Goal: Task Accomplishment & Management: Manage account settings

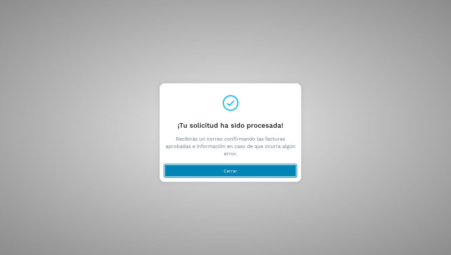
click at [207, 173] on button "Cerrar" at bounding box center [231, 171] width 132 height 12
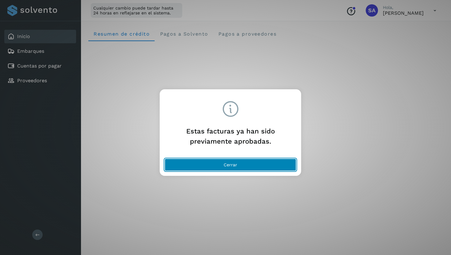
click at [233, 168] on button "Cerrar" at bounding box center [231, 165] width 132 height 12
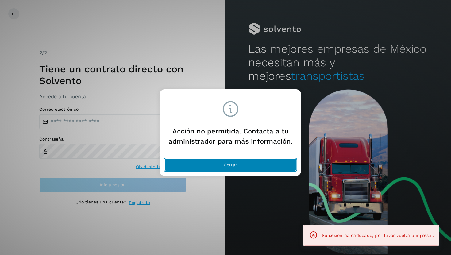
click at [247, 165] on button "Cerrar" at bounding box center [231, 165] width 132 height 12
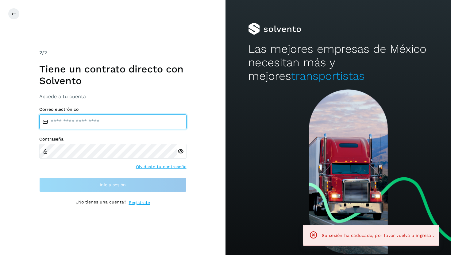
click at [139, 129] on input "email" at bounding box center [112, 122] width 147 height 15
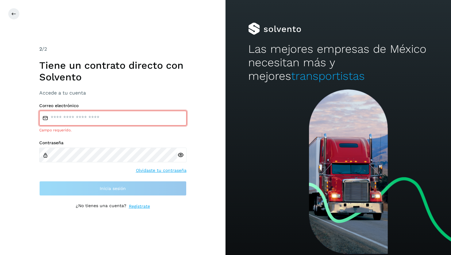
type input "**********"
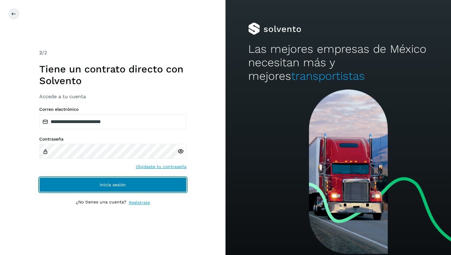
click at [136, 182] on button "Inicia sesión" at bounding box center [112, 184] width 147 height 15
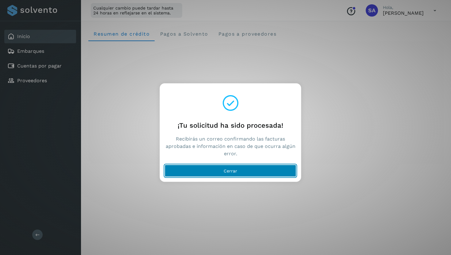
click at [253, 170] on button "Cerrar" at bounding box center [231, 171] width 132 height 12
